Goal: Obtain resource: Obtain resource

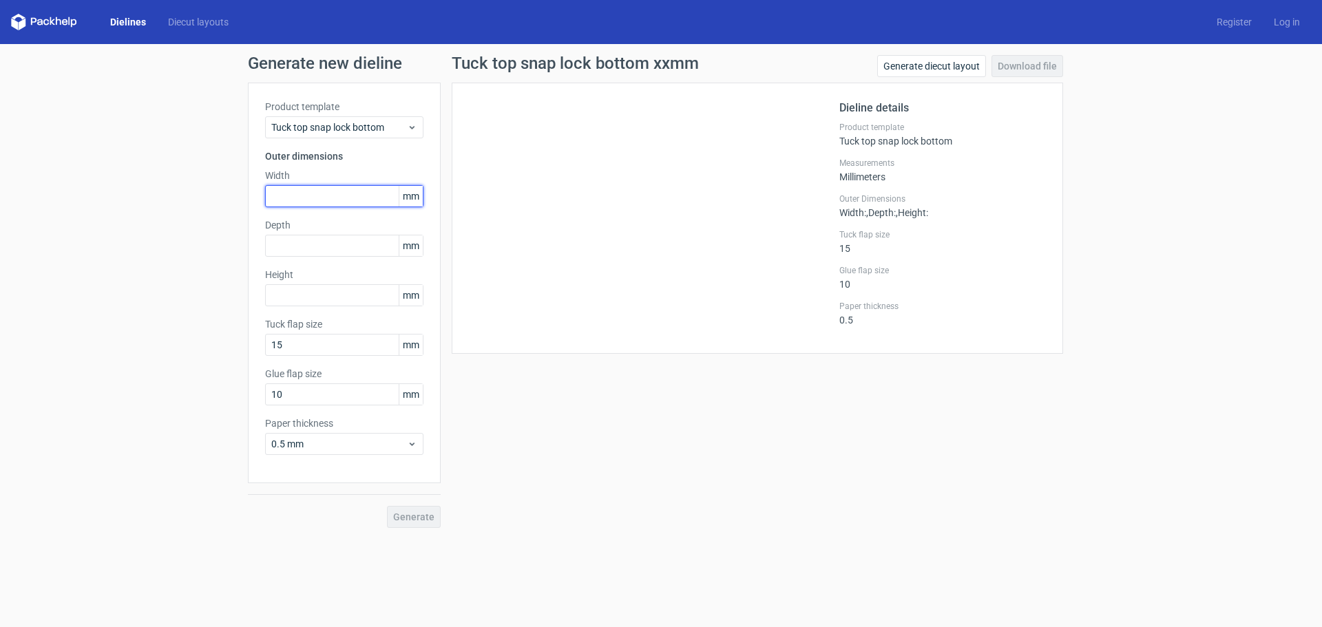
click at [307, 193] on input "text" at bounding box center [344, 196] width 158 height 22
type input "55"
click at [341, 252] on input "text" at bounding box center [344, 246] width 158 height 22
type input "106"
click at [354, 293] on input "text" at bounding box center [344, 295] width 158 height 22
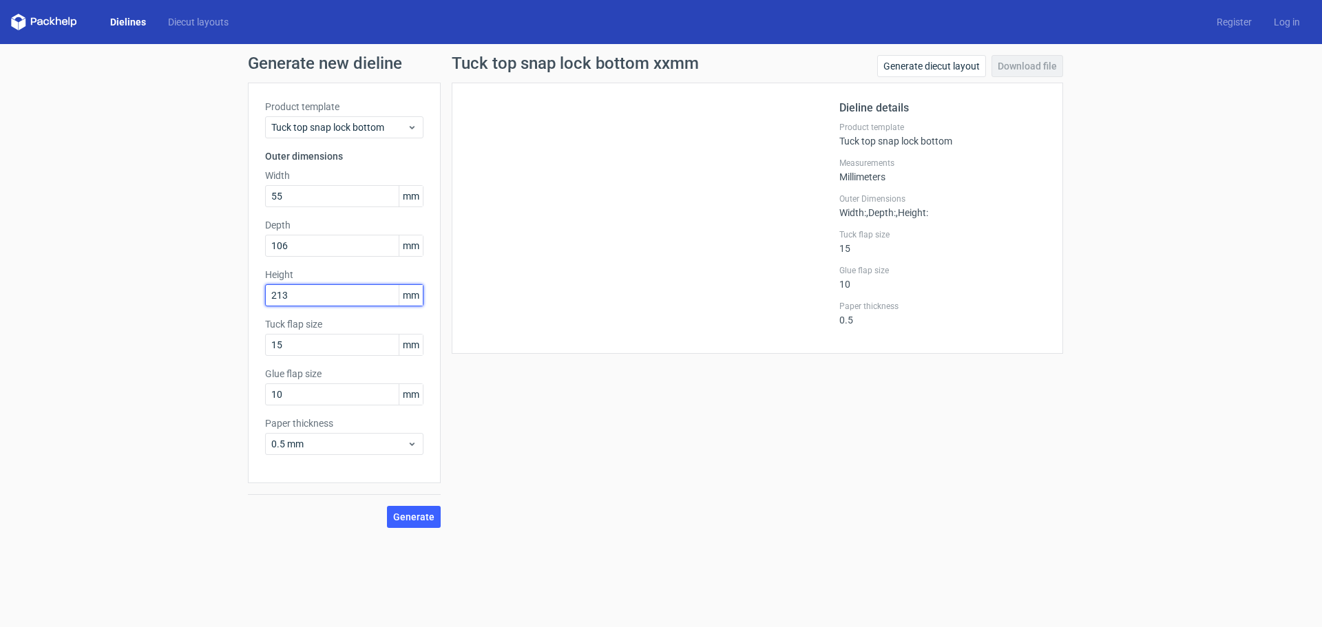
type input "213"
click at [387, 506] on button "Generate" at bounding box center [414, 517] width 54 height 22
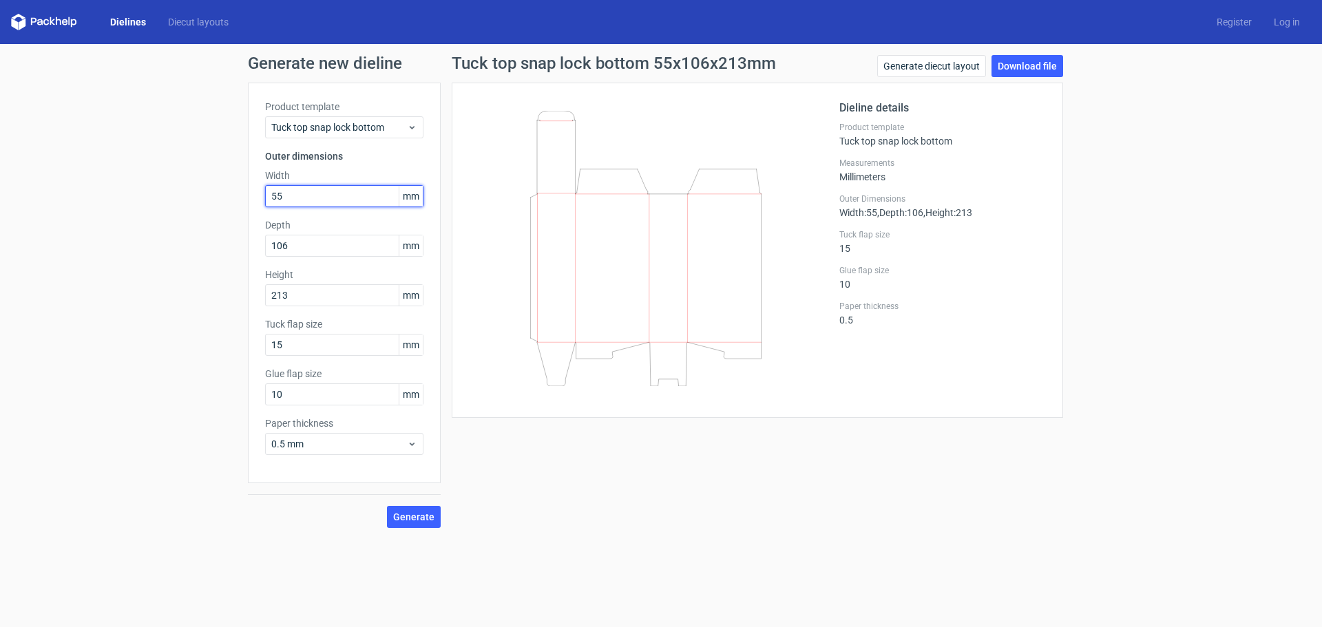
drag, startPoint x: 277, startPoint y: 193, endPoint x: 223, endPoint y: 196, distance: 54.5
click at [223, 196] on div "Generate new dieline Product template Tuck top snap lock bottom Outer dimension…" at bounding box center [661, 291] width 1322 height 495
type input "213"
drag, startPoint x: 303, startPoint y: 242, endPoint x: 222, endPoint y: 250, distance: 81.6
click at [222, 250] on div "Generate new dieline Product template Tuck top snap lock bottom Outer dimension…" at bounding box center [661, 291] width 1322 height 495
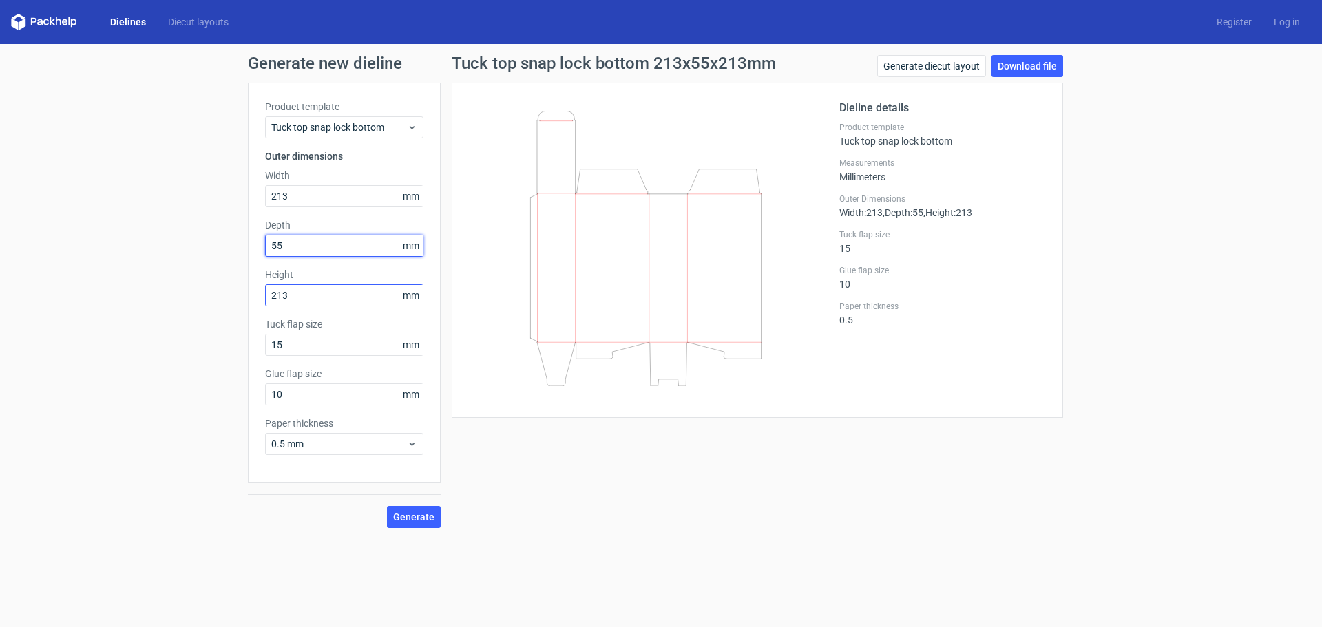
type input "55"
drag, startPoint x: 302, startPoint y: 296, endPoint x: 198, endPoint y: 293, distance: 104.0
click at [198, 293] on div "Generate new dieline Product template Tuck top snap lock bottom Outer dimension…" at bounding box center [661, 291] width 1322 height 495
type input "106"
click at [538, 476] on div "Tuck top snap lock bottom 213x55x106mm Generate diecut layout Download file Die…" at bounding box center [757, 291] width 633 height 473
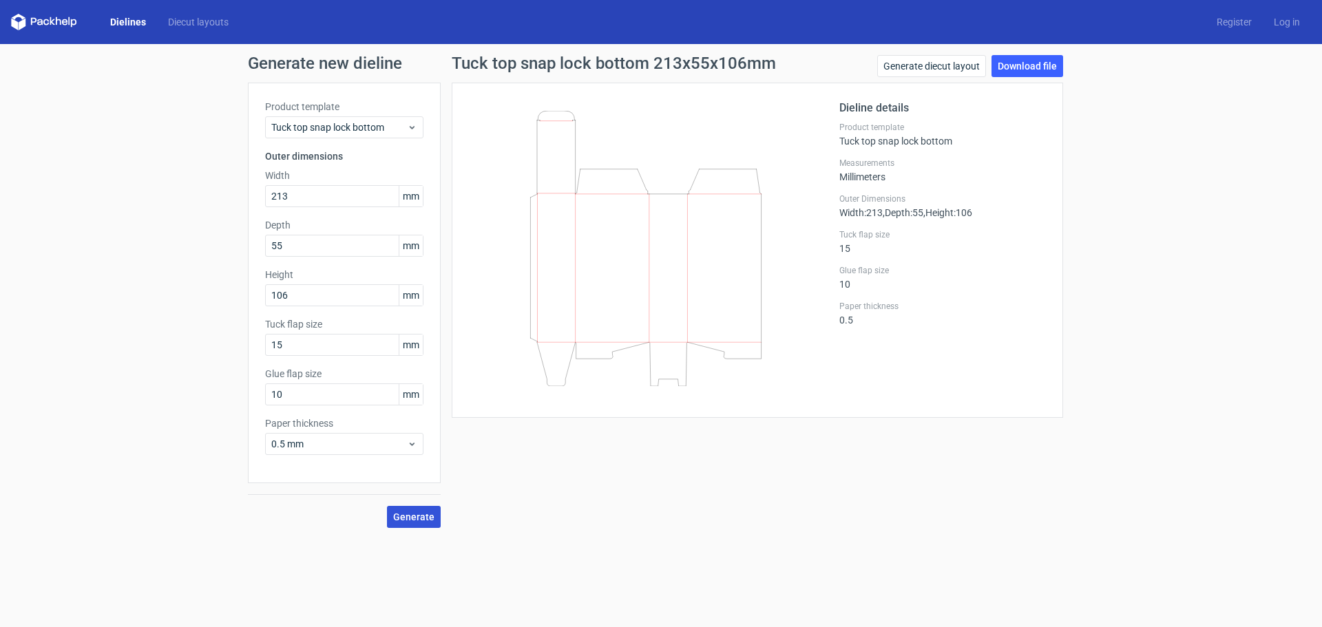
click at [417, 512] on span "Generate" at bounding box center [413, 517] width 41 height 10
click at [940, 63] on link "Generate diecut layout" at bounding box center [931, 66] width 109 height 22
click at [1030, 63] on link "Download file" at bounding box center [1027, 66] width 72 height 22
drag, startPoint x: 344, startPoint y: 194, endPoint x: 215, endPoint y: 194, distance: 129.4
click at [215, 194] on div "Generate new dieline Product template Tuck top snap lock bottom Outer dimension…" at bounding box center [661, 291] width 1322 height 495
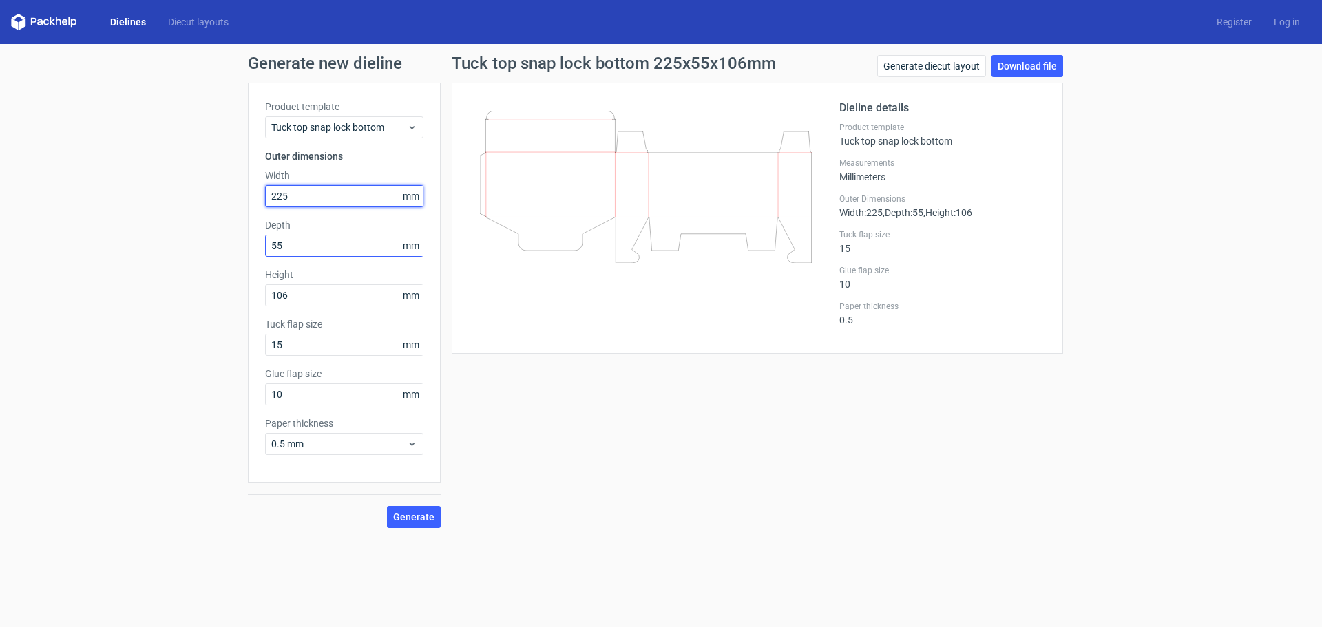
type input "225"
drag, startPoint x: 278, startPoint y: 244, endPoint x: 240, endPoint y: 250, distance: 38.3
click at [241, 249] on div "Generate new dieline Product template Tuck top snap lock bottom Outer dimension…" at bounding box center [661, 291] width 1322 height 495
type input "75"
drag, startPoint x: 323, startPoint y: 290, endPoint x: 246, endPoint y: 298, distance: 76.8
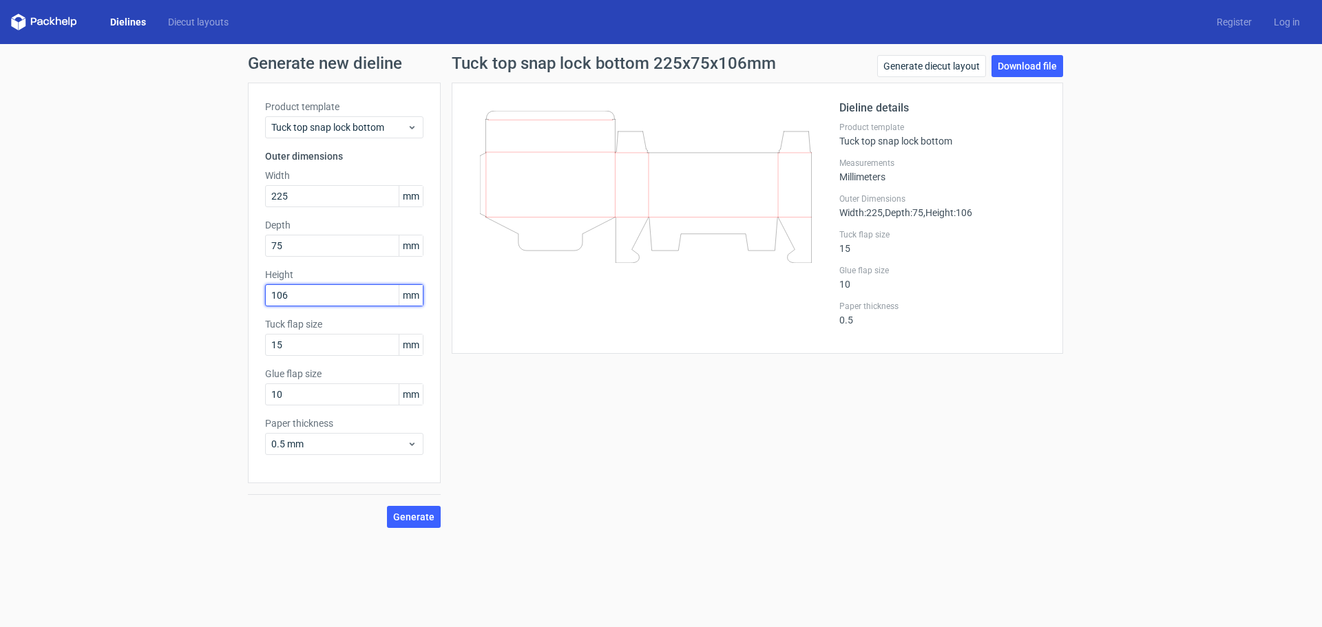
click at [248, 298] on div "Product template Tuck top snap lock bottom Outer dimensions Width 225 mm Depth …" at bounding box center [344, 283] width 193 height 401
type input "118"
click at [414, 516] on span "Generate" at bounding box center [413, 517] width 41 height 10
click at [1038, 69] on link "Download file" at bounding box center [1027, 66] width 72 height 22
drag, startPoint x: 339, startPoint y: 347, endPoint x: 240, endPoint y: 355, distance: 99.5
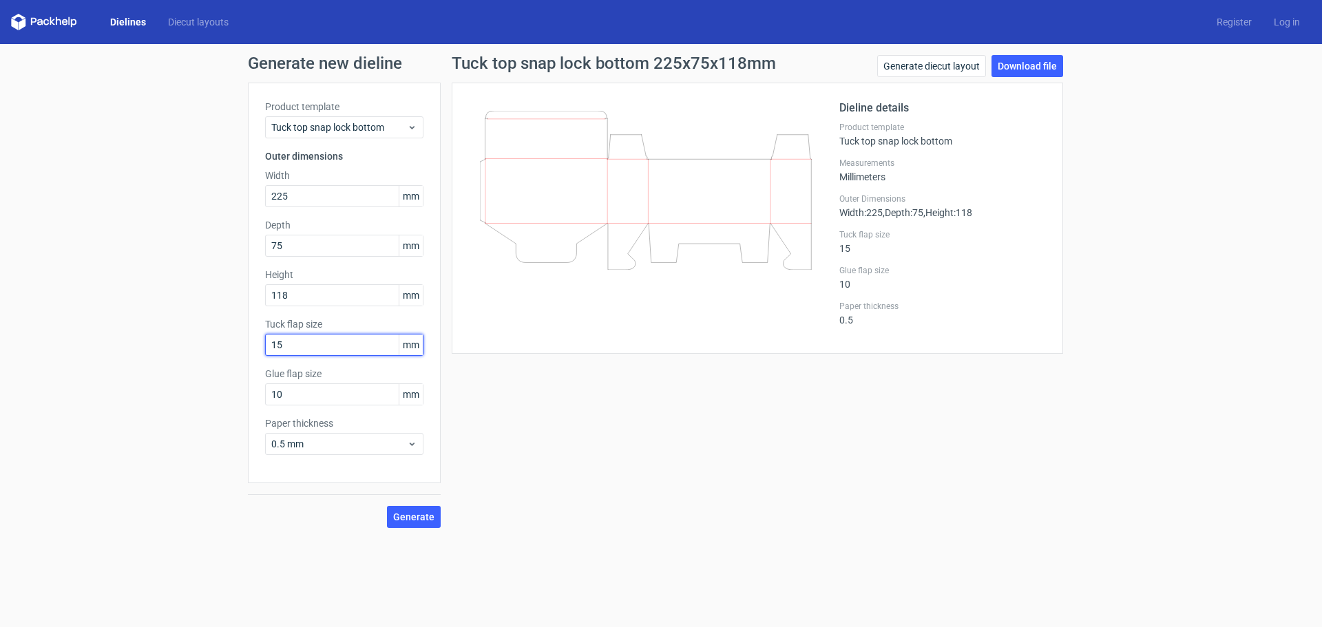
click at [240, 355] on div "Generate new dieline Product template Tuck top snap lock bottom Outer dimension…" at bounding box center [661, 291] width 1322 height 495
click at [387, 506] on button "Generate" at bounding box center [414, 517] width 54 height 22
drag, startPoint x: 301, startPoint y: 346, endPoint x: 228, endPoint y: 347, distance: 73.7
click at [228, 347] on div "Generate new dieline Product template Tuck top snap lock bottom Outer dimension…" at bounding box center [661, 291] width 1322 height 495
click at [419, 526] on button "Generate" at bounding box center [414, 517] width 54 height 22
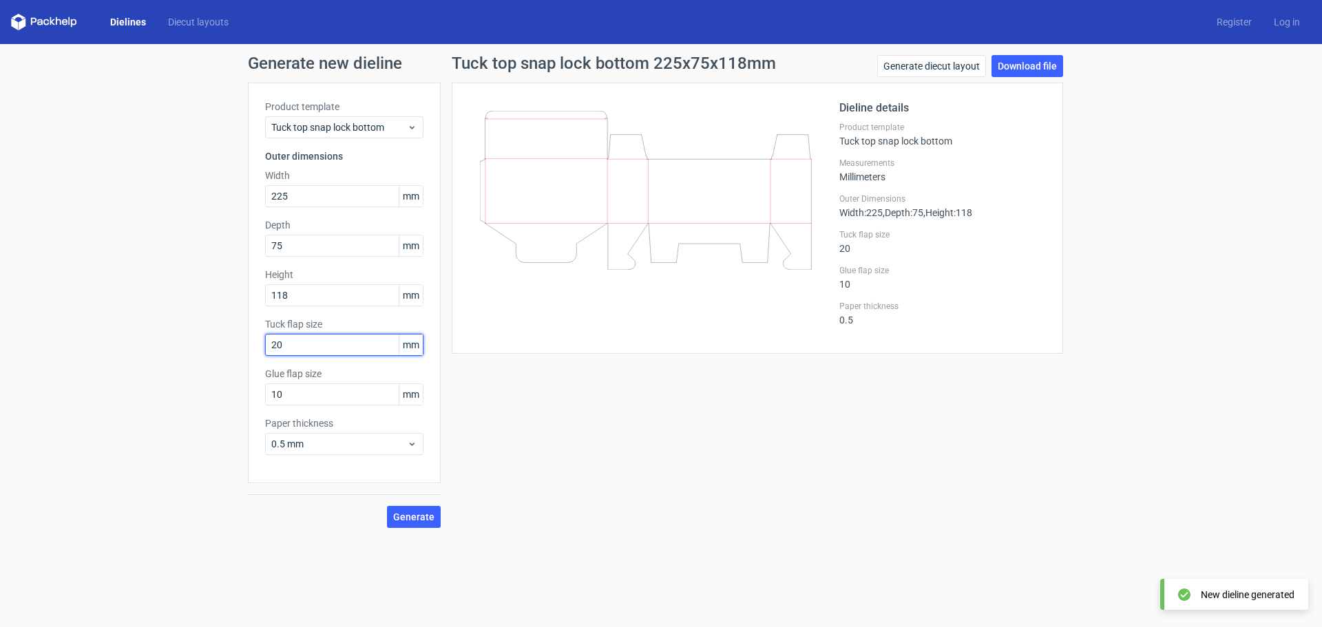
drag, startPoint x: 327, startPoint y: 346, endPoint x: 180, endPoint y: 346, distance: 146.6
click at [182, 346] on div "Generate new dieline Product template Tuck top snap lock bottom Outer dimension…" at bounding box center [661, 291] width 1322 height 495
type input "15"
click at [428, 519] on span "Generate" at bounding box center [413, 517] width 41 height 10
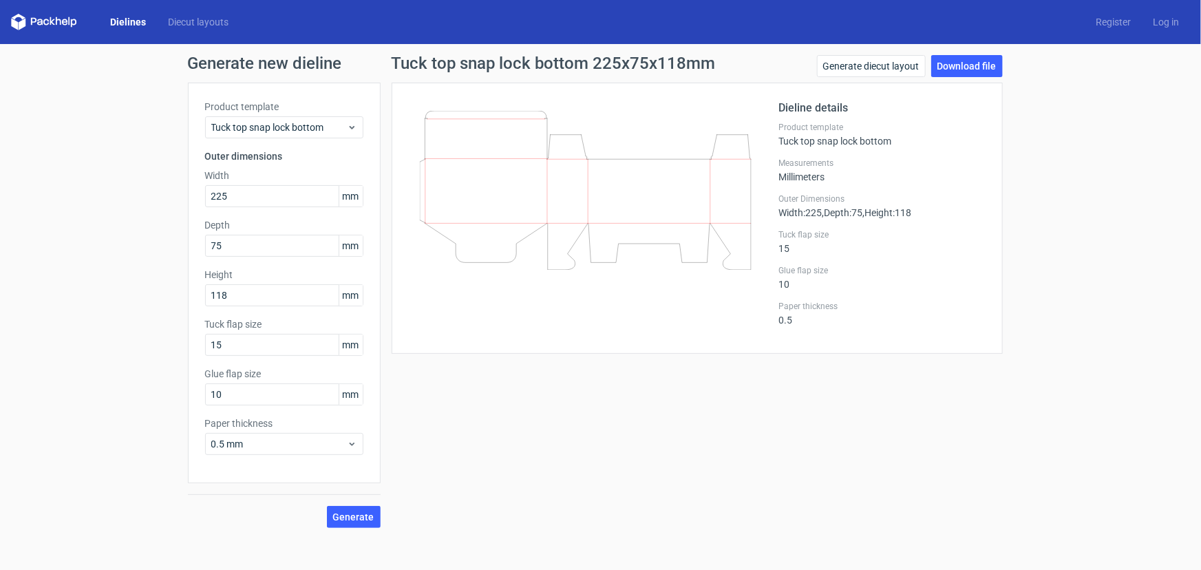
drag, startPoint x: 603, startPoint y: 249, endPoint x: 608, endPoint y: 273, distance: 24.6
click at [608, 273] on div at bounding box center [594, 218] width 370 height 237
click at [259, 448] on span "0.5 mm" at bounding box center [279, 444] width 136 height 14
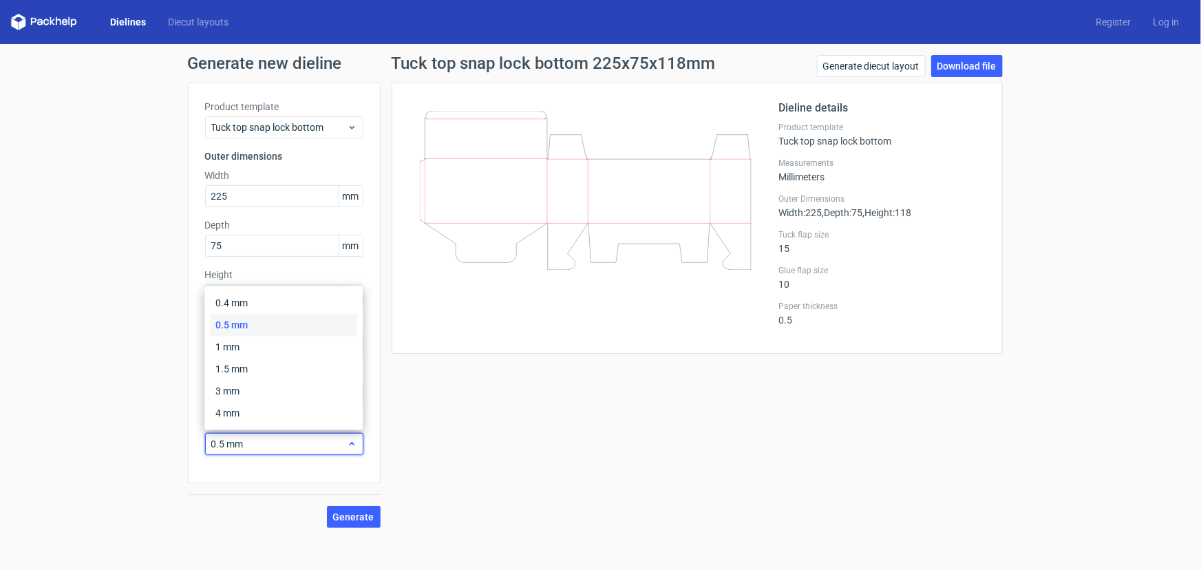
click at [260, 448] on span "0.5 mm" at bounding box center [279, 444] width 136 height 14
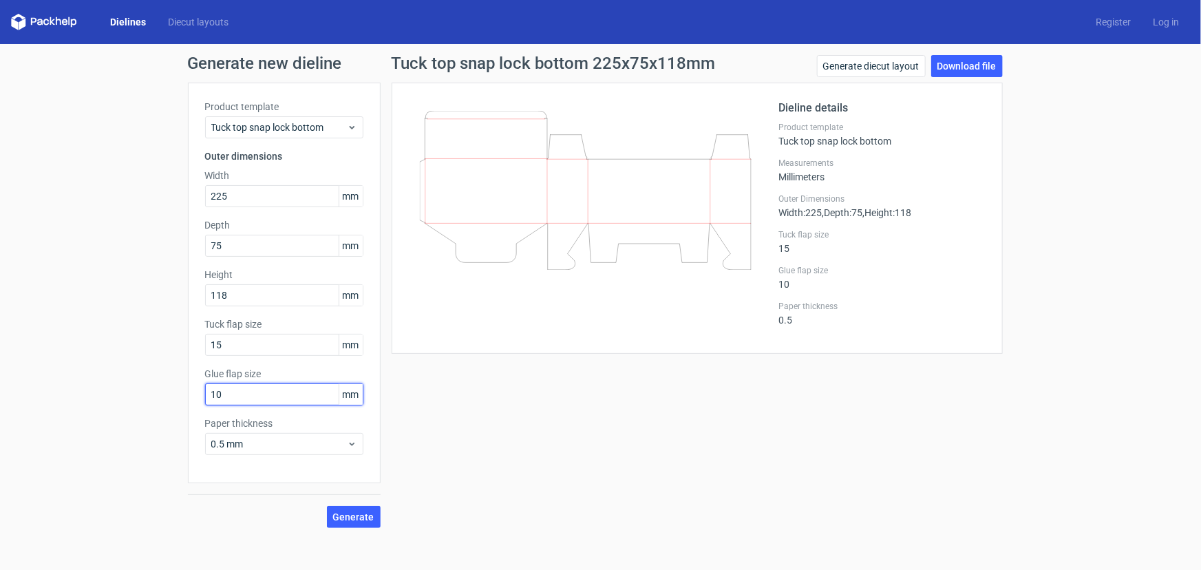
click at [277, 385] on input "10" at bounding box center [284, 394] width 158 height 22
click at [302, 338] on input "15" at bounding box center [284, 345] width 158 height 22
click at [299, 302] on input "118" at bounding box center [284, 295] width 158 height 22
drag, startPoint x: 299, startPoint y: 300, endPoint x: 158, endPoint y: 309, distance: 141.4
click at [158, 309] on div "Generate new dieline Product template Tuck top snap lock bottom Outer dimension…" at bounding box center [600, 291] width 1201 height 495
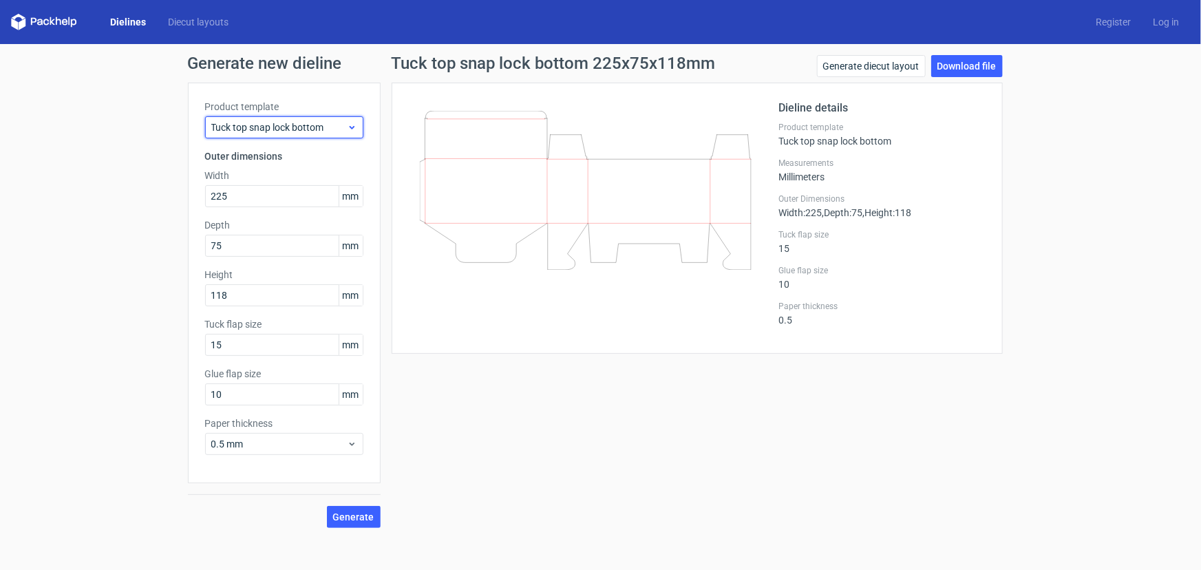
click at [252, 131] on span "Tuck top snap lock bottom" at bounding box center [279, 127] width 136 height 14
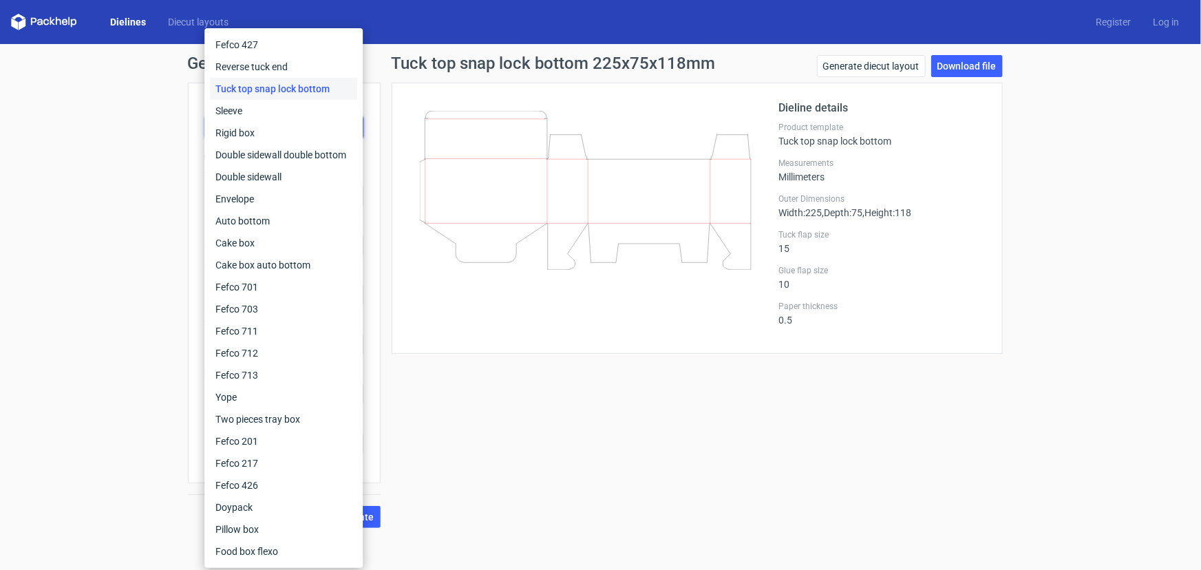
click at [234, 79] on div "Tuck top snap lock bottom" at bounding box center [283, 89] width 147 height 22
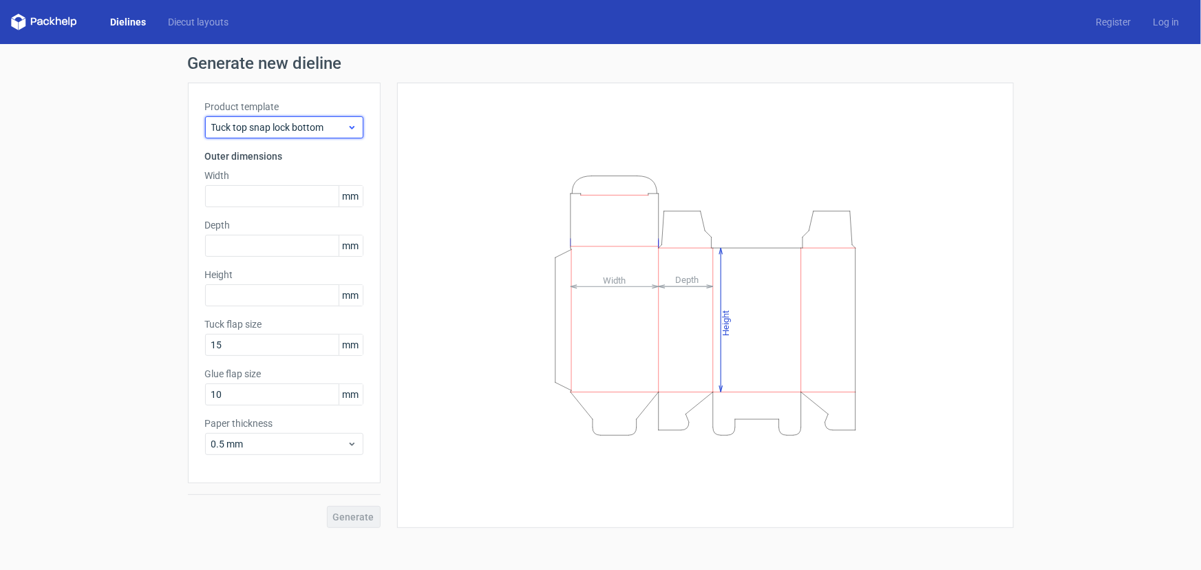
click at [335, 118] on div "Tuck top snap lock bottom" at bounding box center [284, 127] width 158 height 22
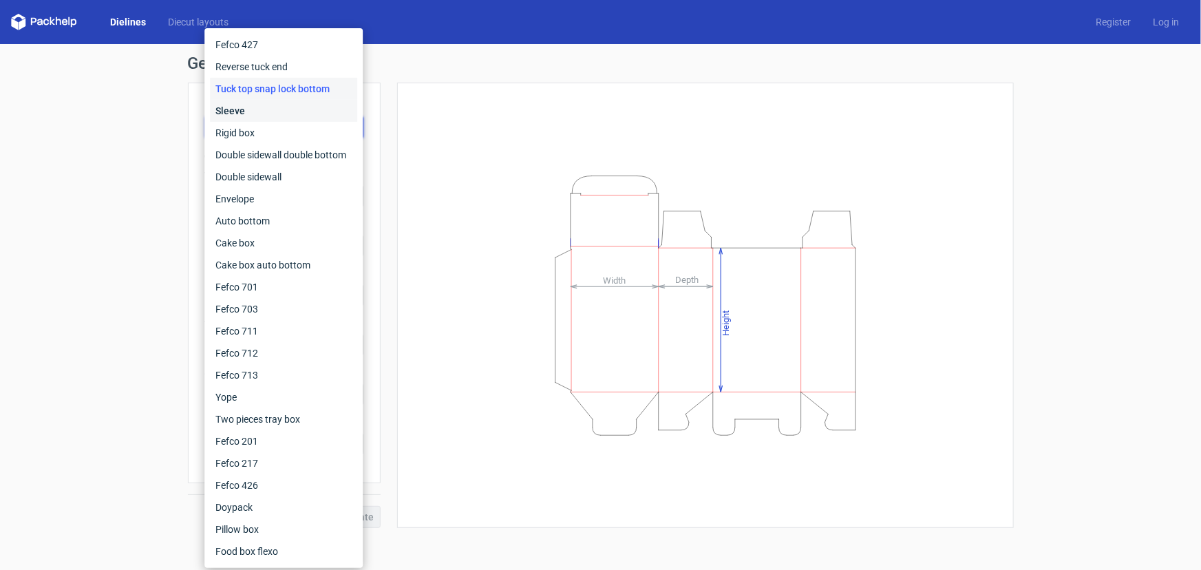
click at [289, 109] on div "Sleeve" at bounding box center [283, 111] width 147 height 22
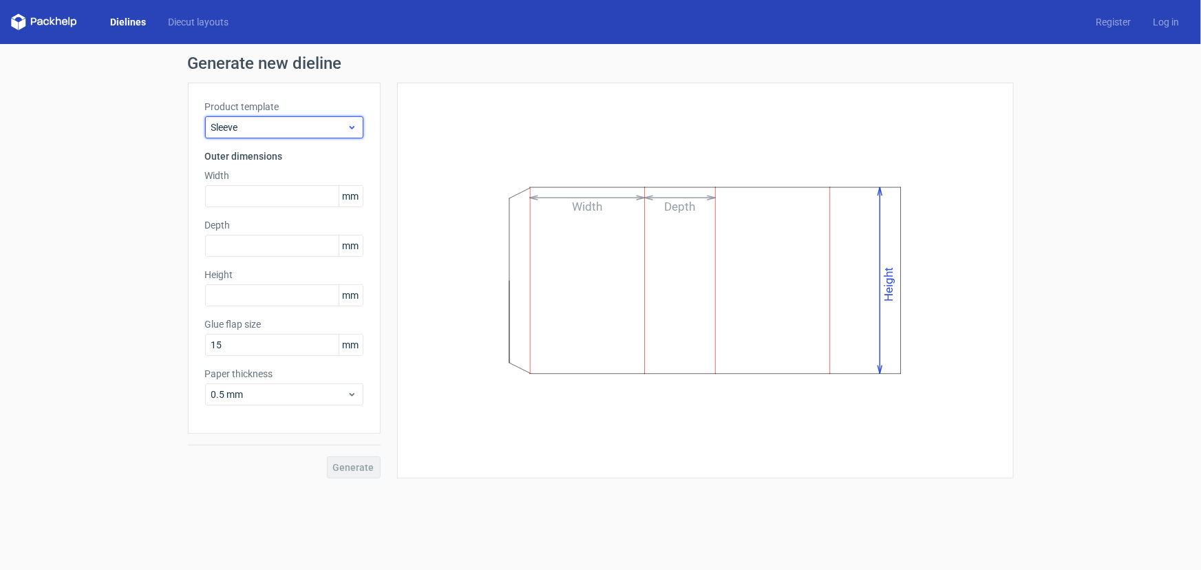
click at [301, 125] on span "Sleeve" at bounding box center [279, 127] width 136 height 14
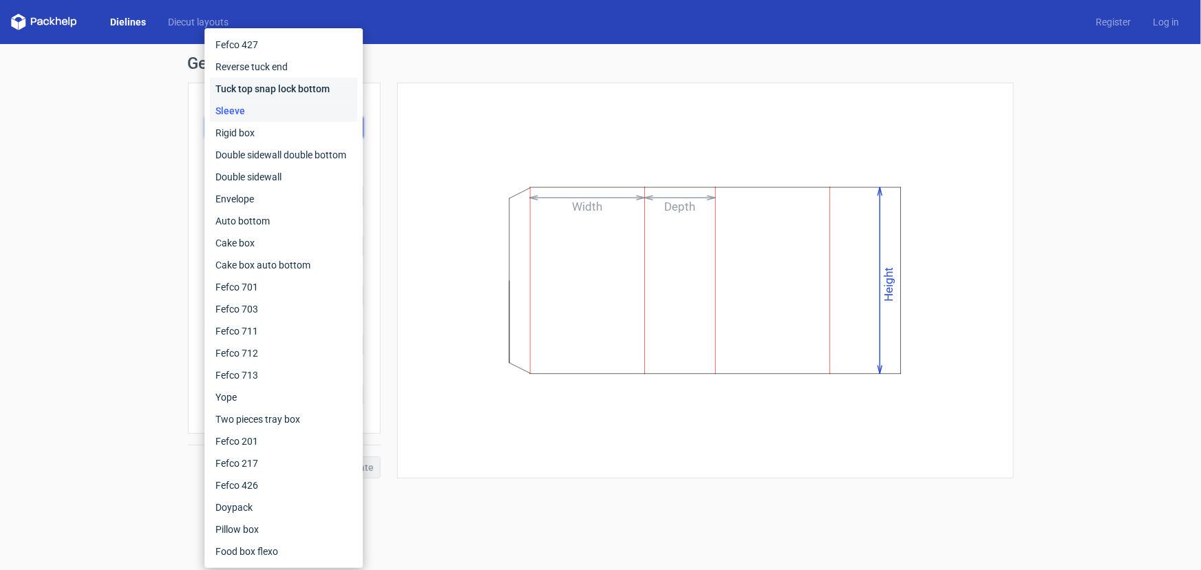
click at [269, 89] on div "Tuck top snap lock bottom" at bounding box center [283, 89] width 147 height 22
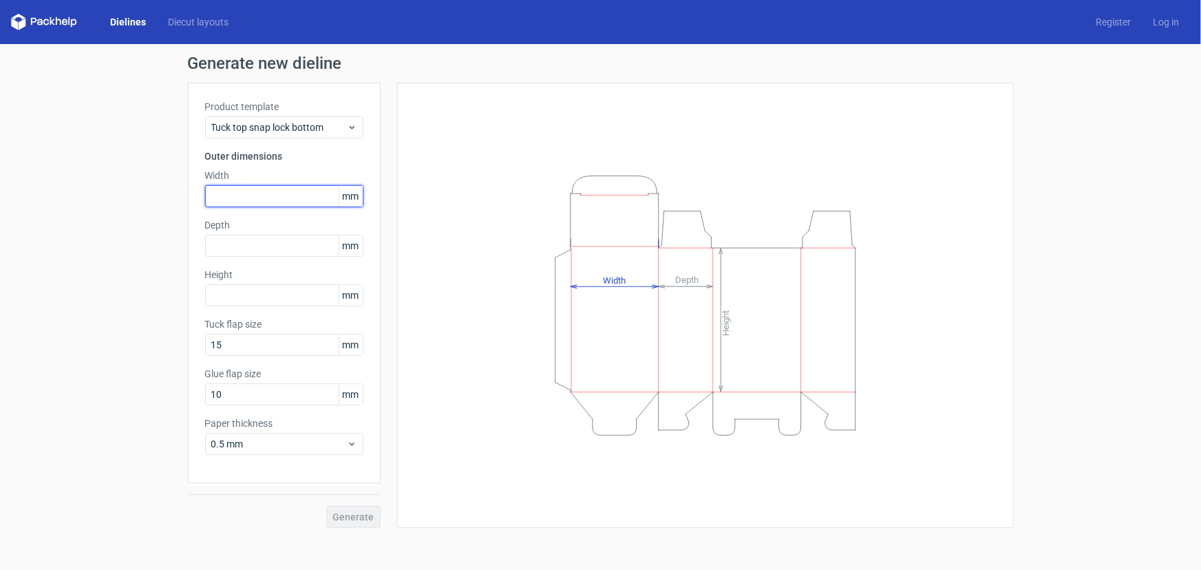
click at [245, 202] on input "text" at bounding box center [284, 196] width 158 height 22
type input "225"
click at [251, 251] on input "text" at bounding box center [284, 246] width 158 height 22
type input "75"
click at [258, 293] on input "text" at bounding box center [284, 295] width 158 height 22
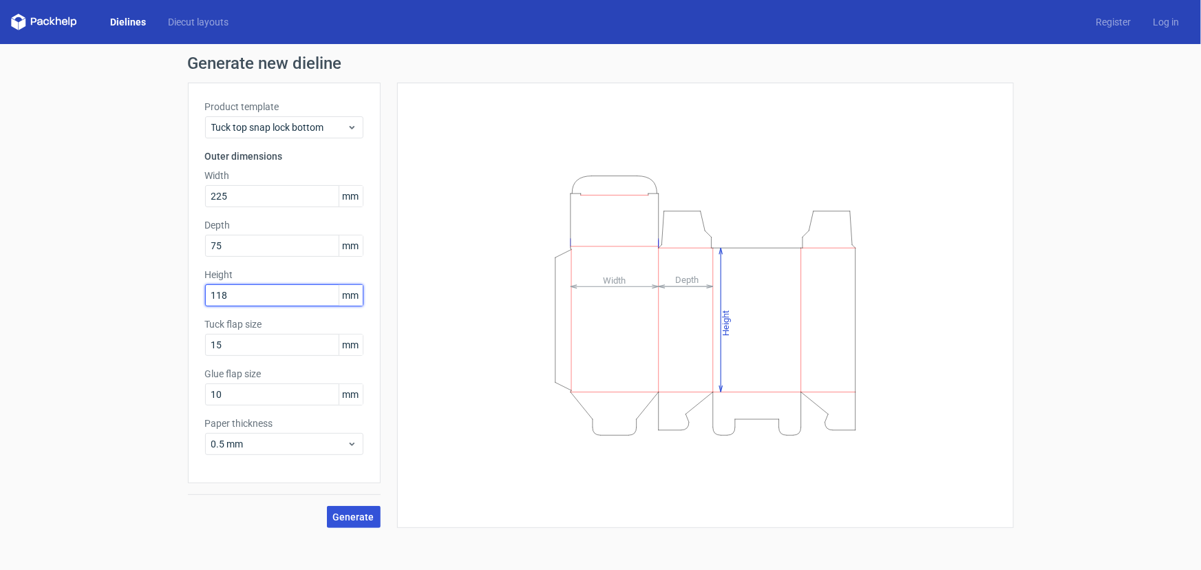
type input "118"
click at [367, 513] on span "Generate" at bounding box center [353, 517] width 41 height 10
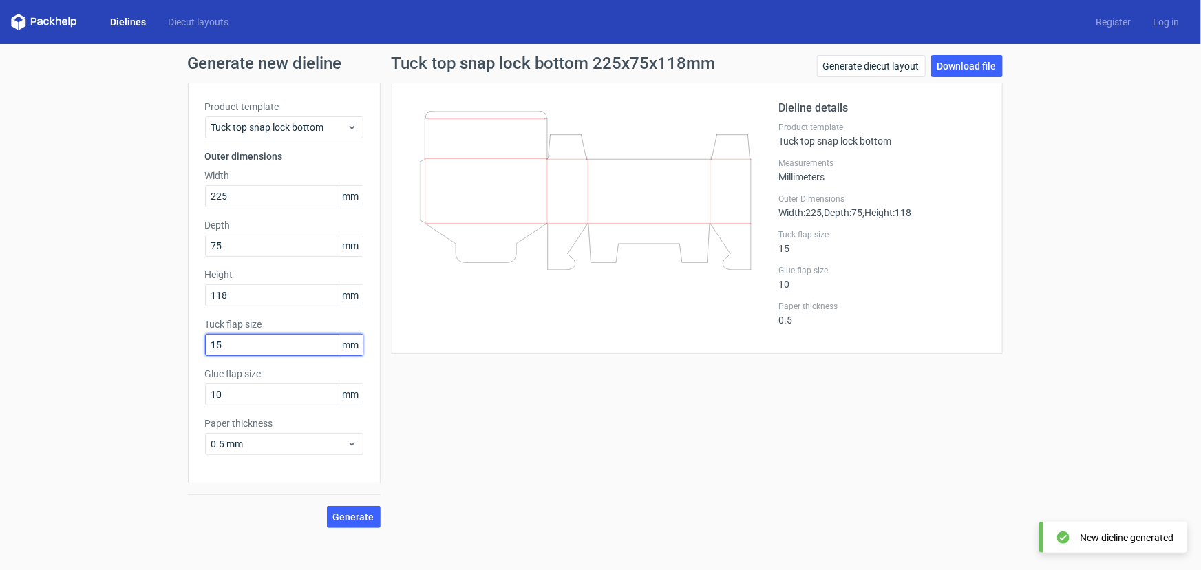
click at [273, 346] on input "15" at bounding box center [284, 345] width 158 height 22
click at [447, 411] on div "Tuck top snap lock bottom 225x75x118mm Generate diecut layout Download file Die…" at bounding box center [697, 291] width 633 height 473
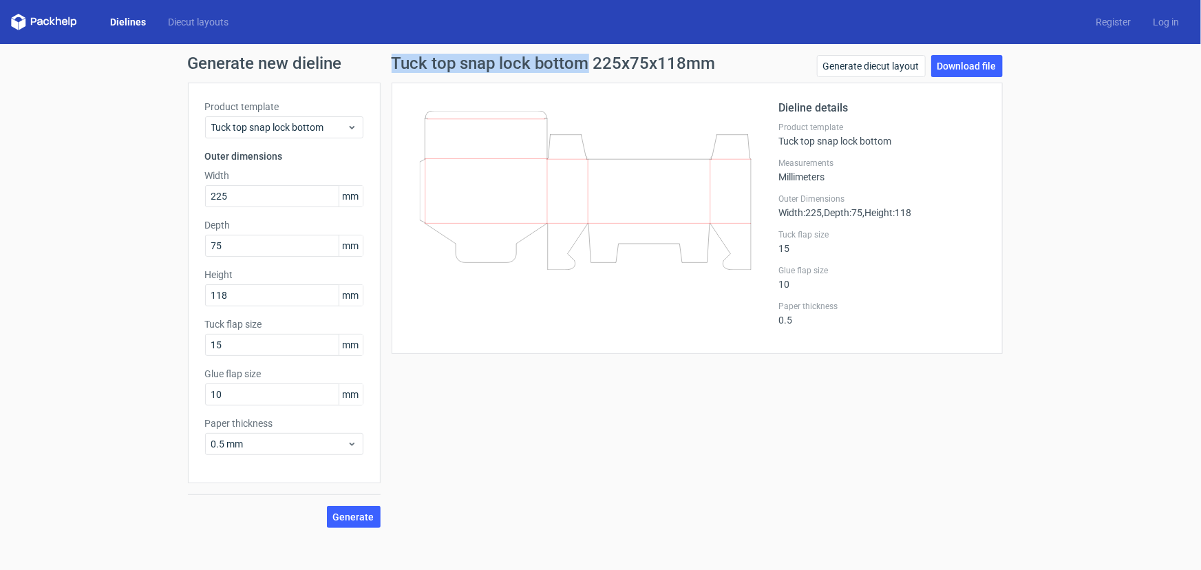
drag, startPoint x: 388, startPoint y: 61, endPoint x: 585, endPoint y: 72, distance: 197.2
click at [585, 72] on div "Tuck top snap lock bottom 225x75x118mm Generate diecut layout Download file Die…" at bounding box center [697, 291] width 633 height 473
copy h1 "Tuck top snap lock bottom"
